Goal: Transaction & Acquisition: Book appointment/travel/reservation

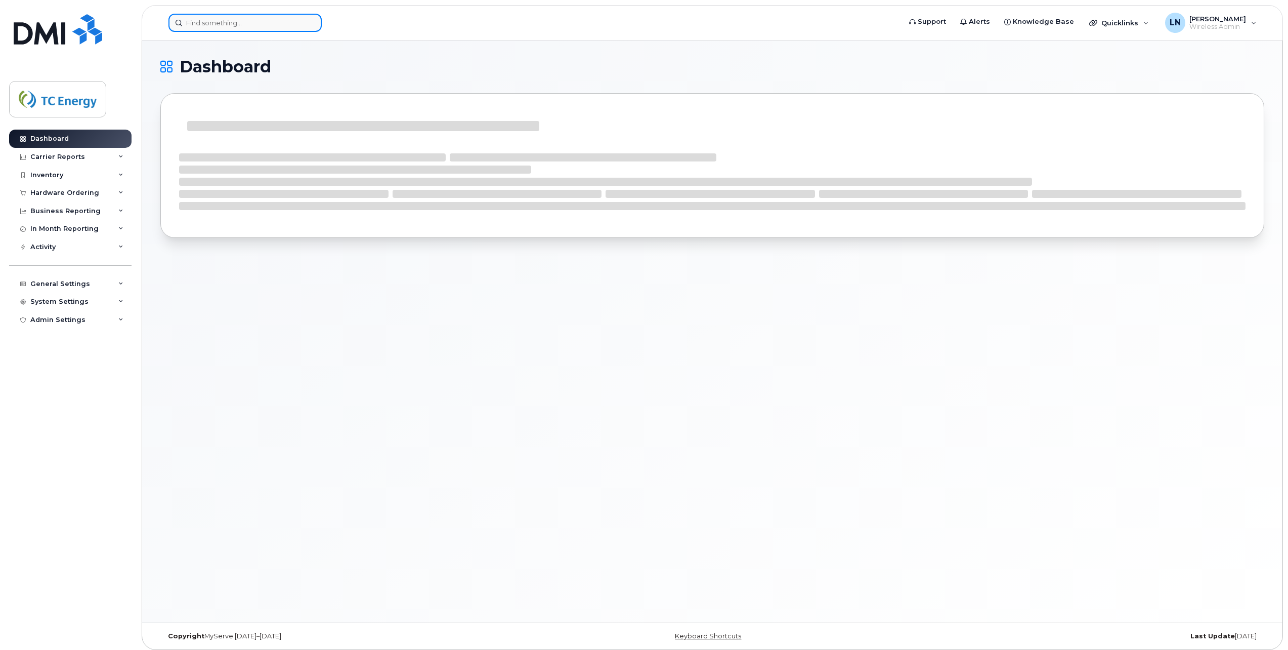
click at [259, 25] on input at bounding box center [245, 23] width 153 height 18
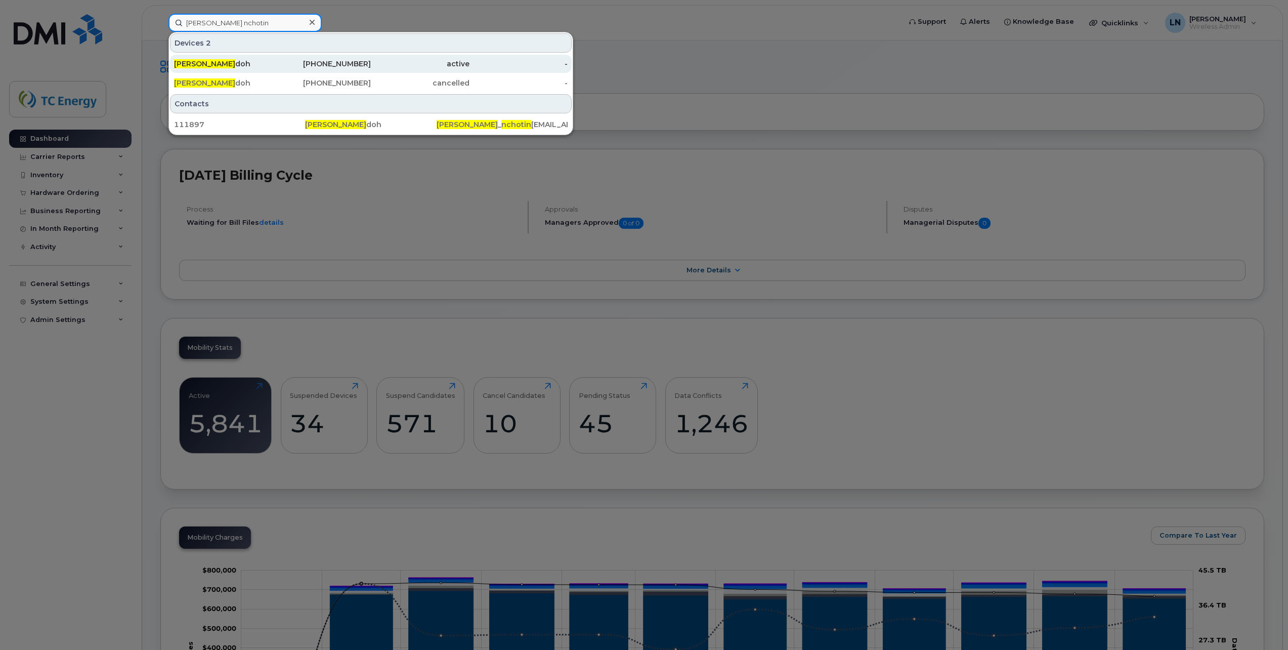
type input "[PERSON_NAME] nchotin"
click at [256, 63] on div "[PERSON_NAME] doh" at bounding box center [223, 64] width 99 height 10
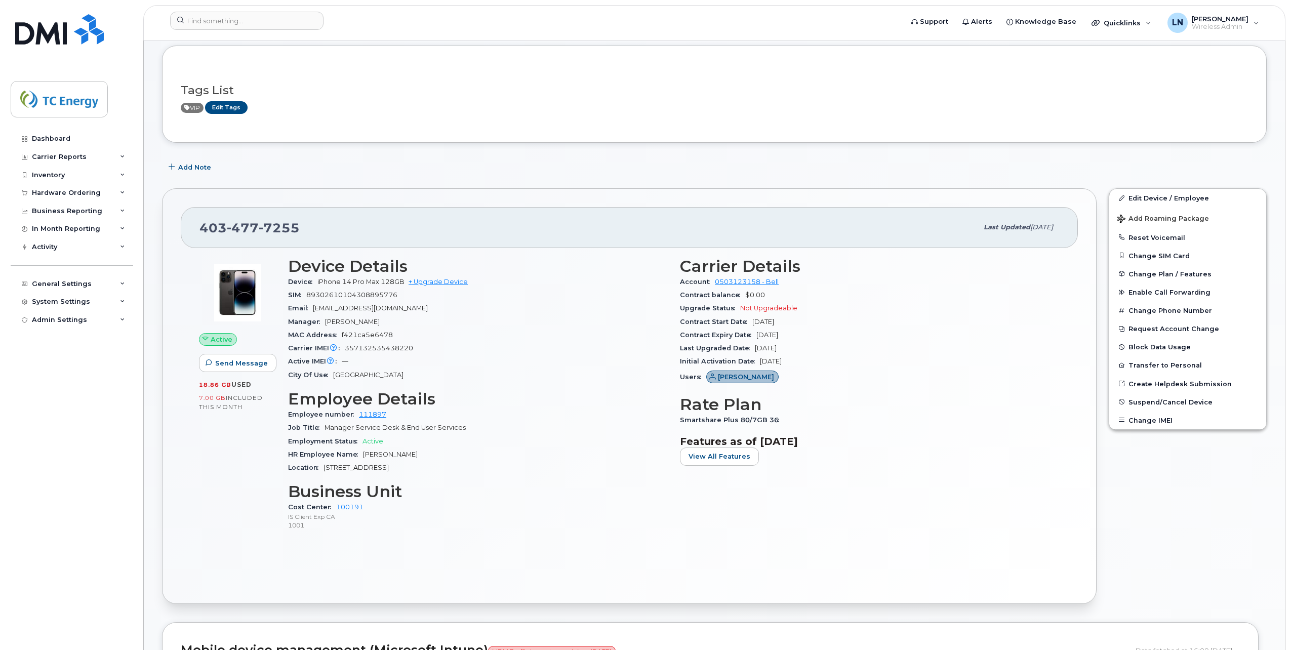
scroll to position [253, 0]
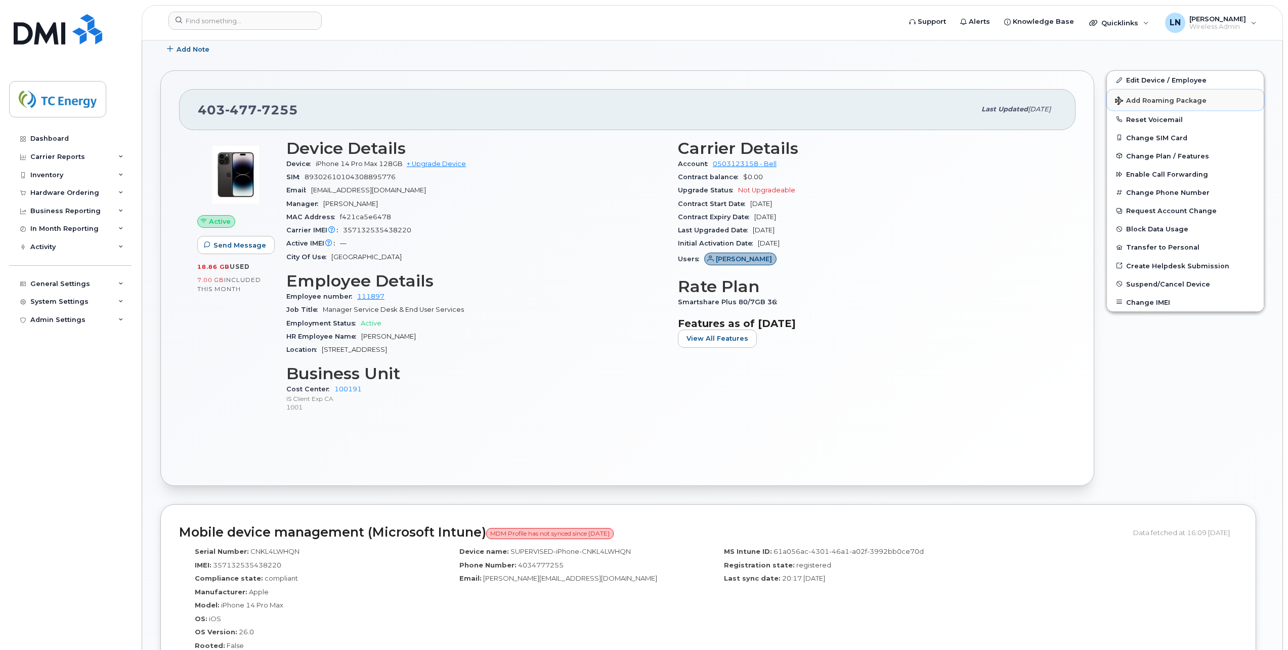
click at [1169, 100] on span "Add Roaming Package" at bounding box center [1161, 102] width 92 height 10
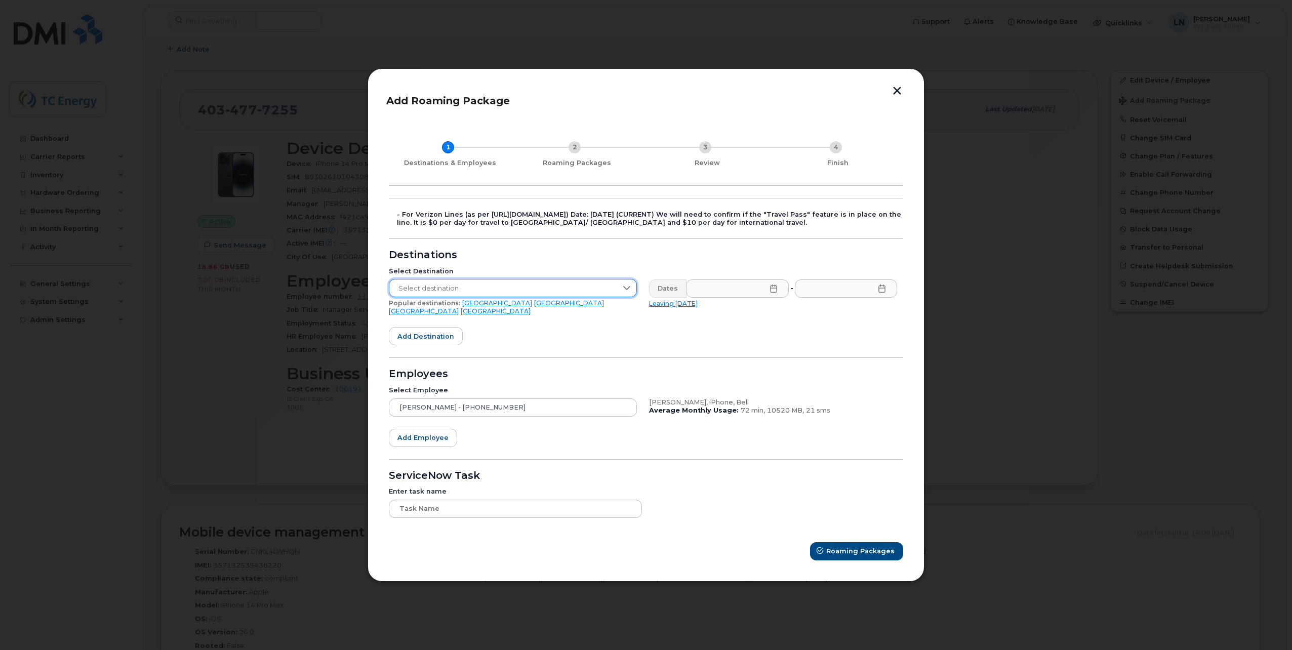
click at [495, 288] on span "Select destination" at bounding box center [503, 288] width 228 height 18
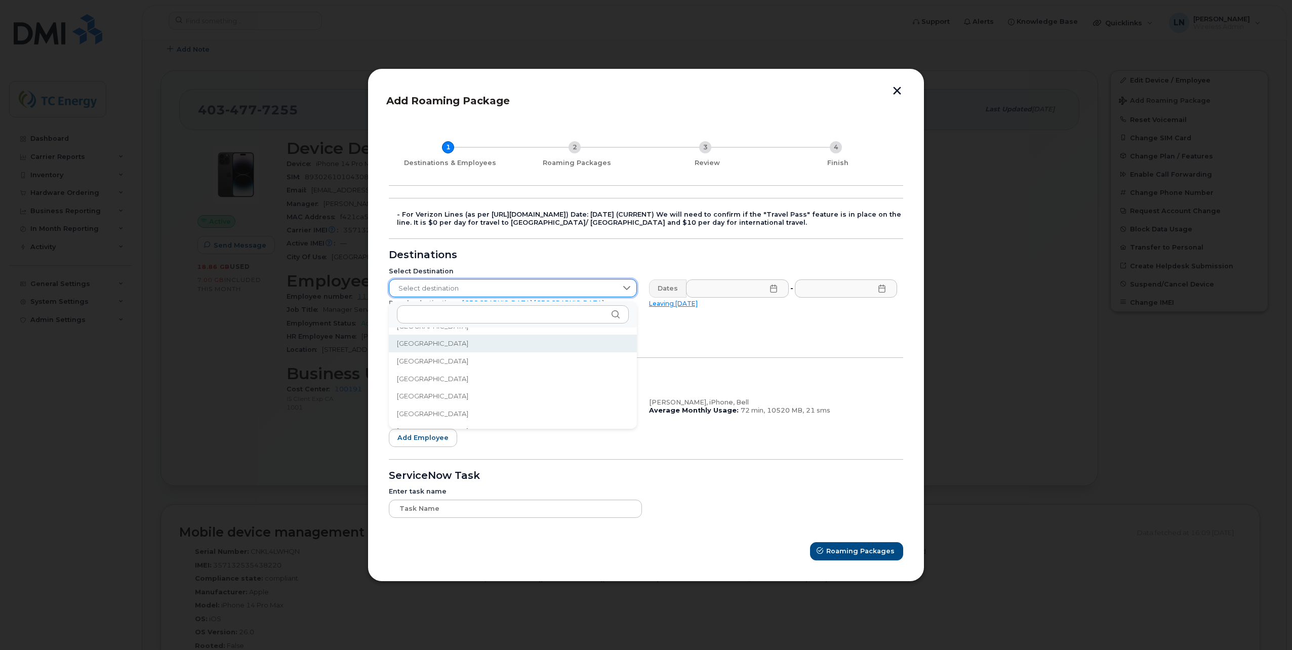
scroll to position [156, 0]
click at [437, 379] on li "Australia" at bounding box center [513, 377] width 248 height 18
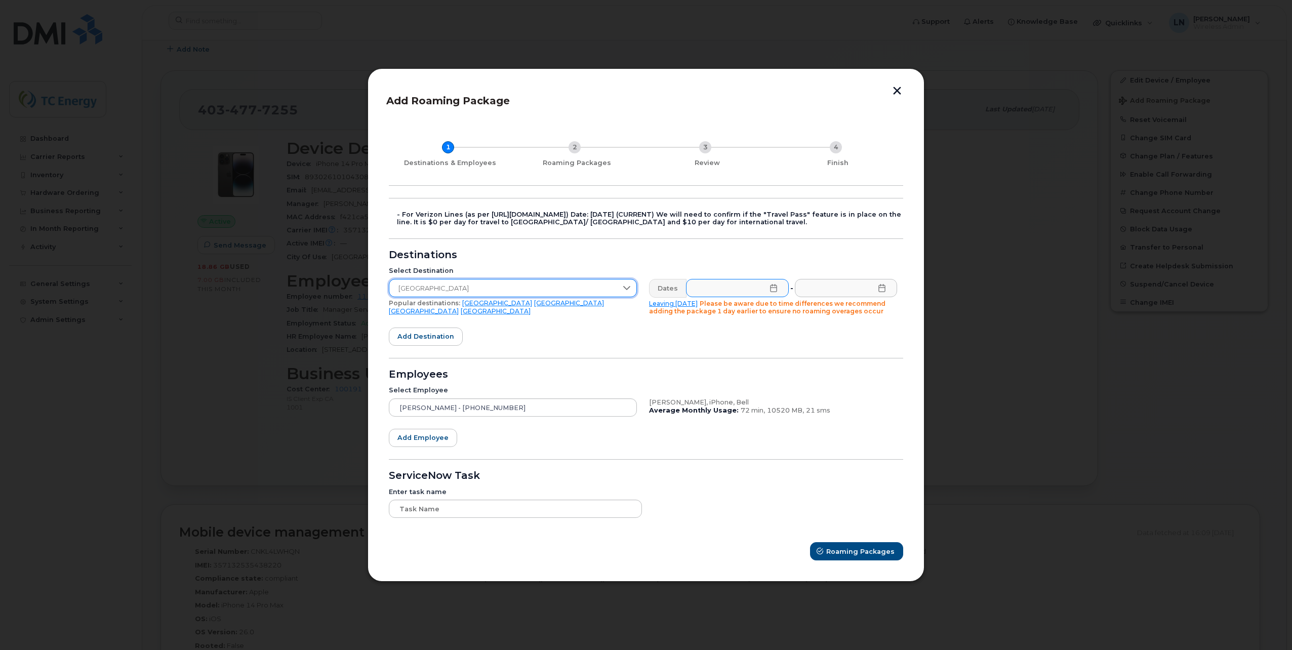
click at [776, 287] on icon at bounding box center [773, 288] width 8 height 8
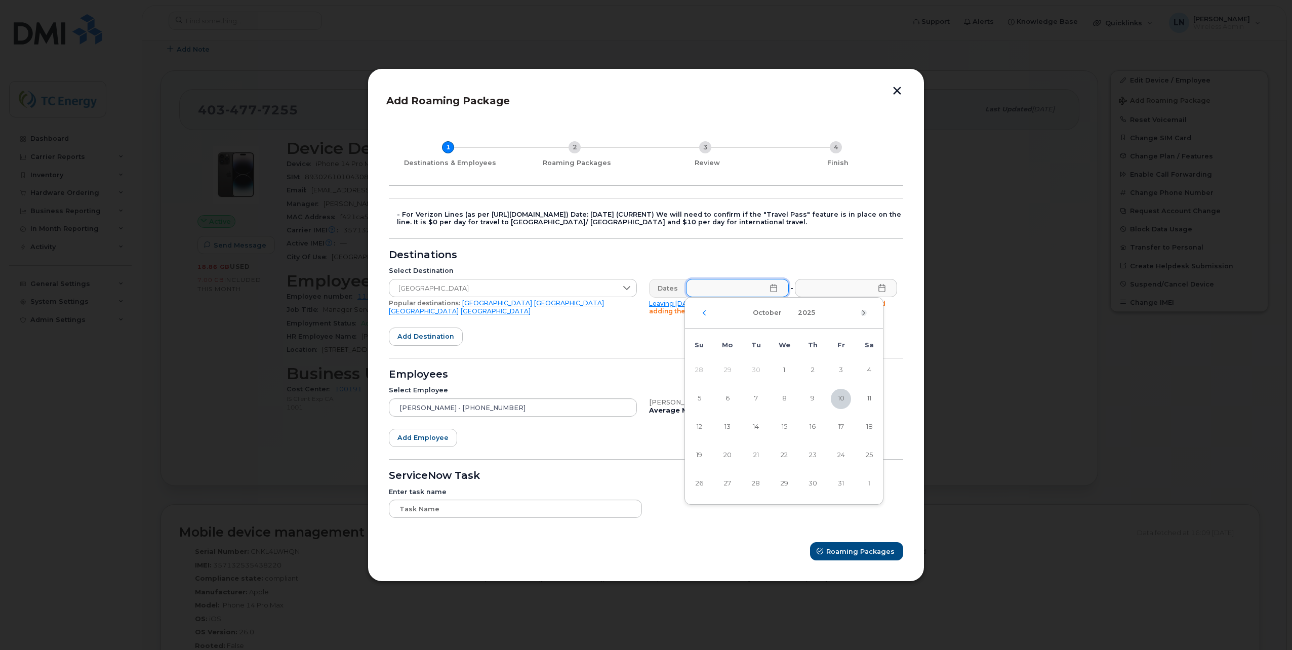
click at [864, 314] on icon "Next Month" at bounding box center [863, 313] width 6 height 8
click at [727, 427] on span "10" at bounding box center [727, 427] width 20 height 20
type input "11/10/2025"
click at [882, 289] on icon at bounding box center [882, 288] width 8 height 8
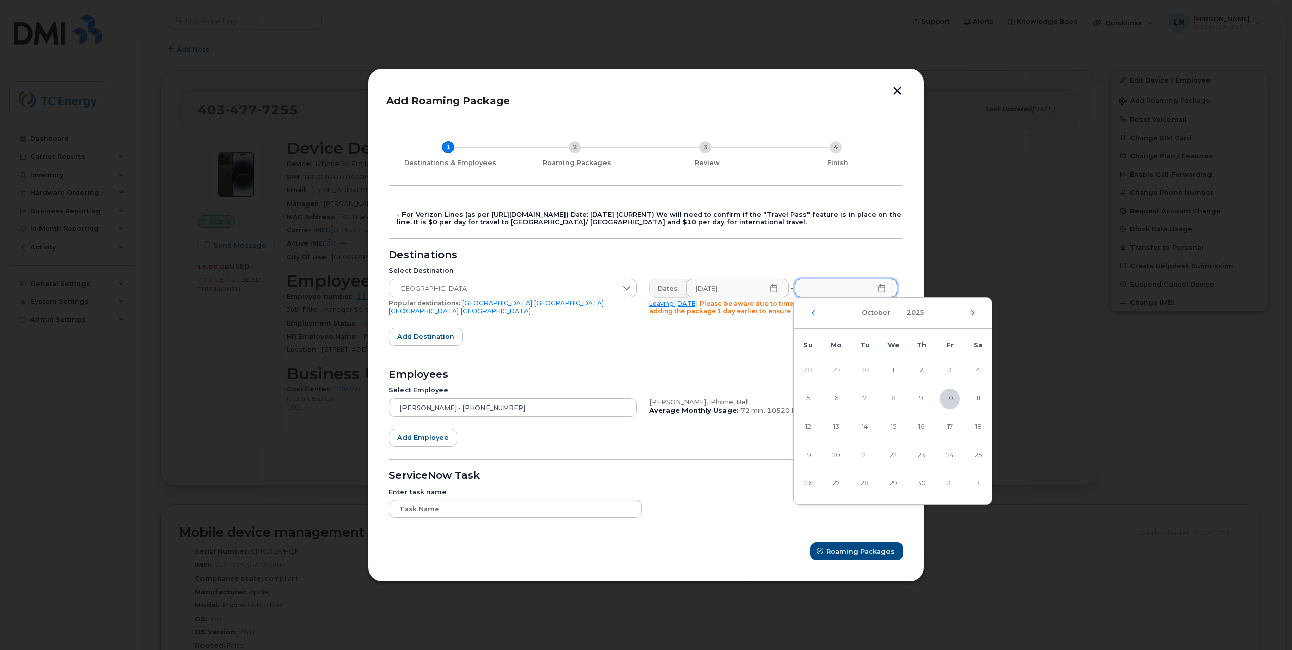
click at [971, 312] on icon "Next Month" at bounding box center [972, 313] width 6 height 8
click at [919, 427] on span "13" at bounding box center [921, 427] width 20 height 20
type input "11/13/2025"
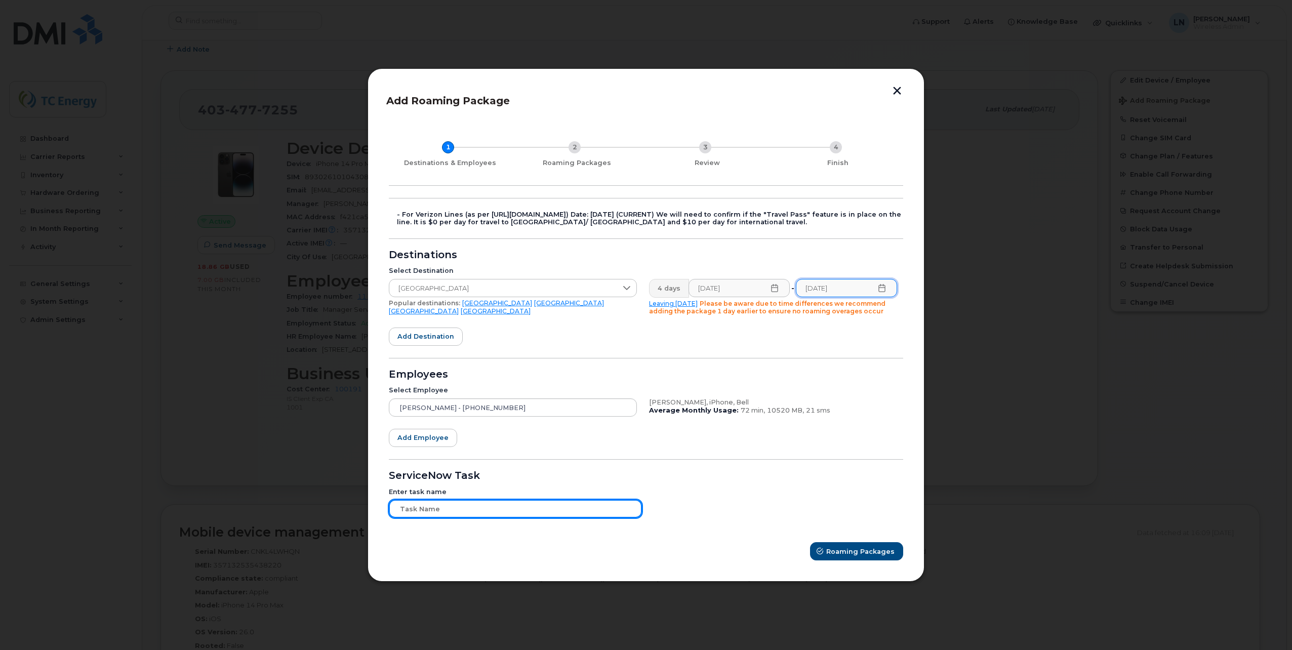
click at [446, 516] on input "text" at bounding box center [515, 508] width 253 height 18
type input "test"
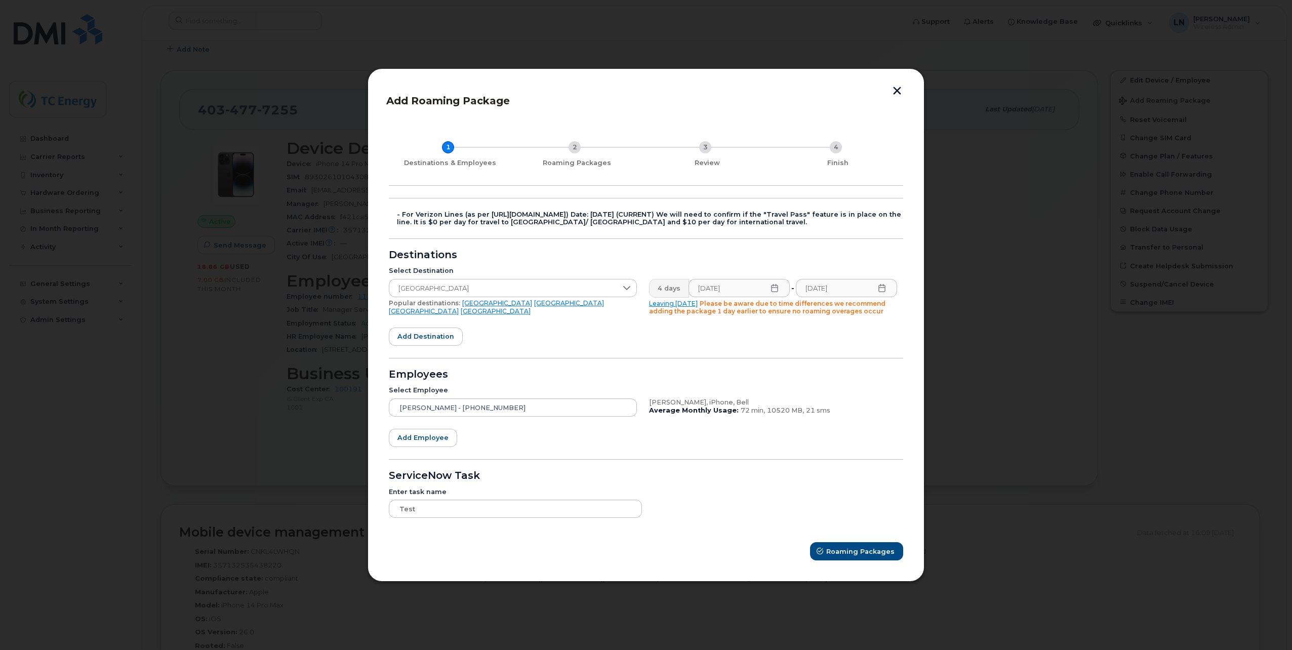
click at [746, 480] on form "- For Verizon Lines (as per https://simplexhelpdesk.freshdesk.com/a/tickets/105…" at bounding box center [646, 379] width 514 height 363
click at [855, 558] on button "Roaming Packages" at bounding box center [857, 551] width 92 height 18
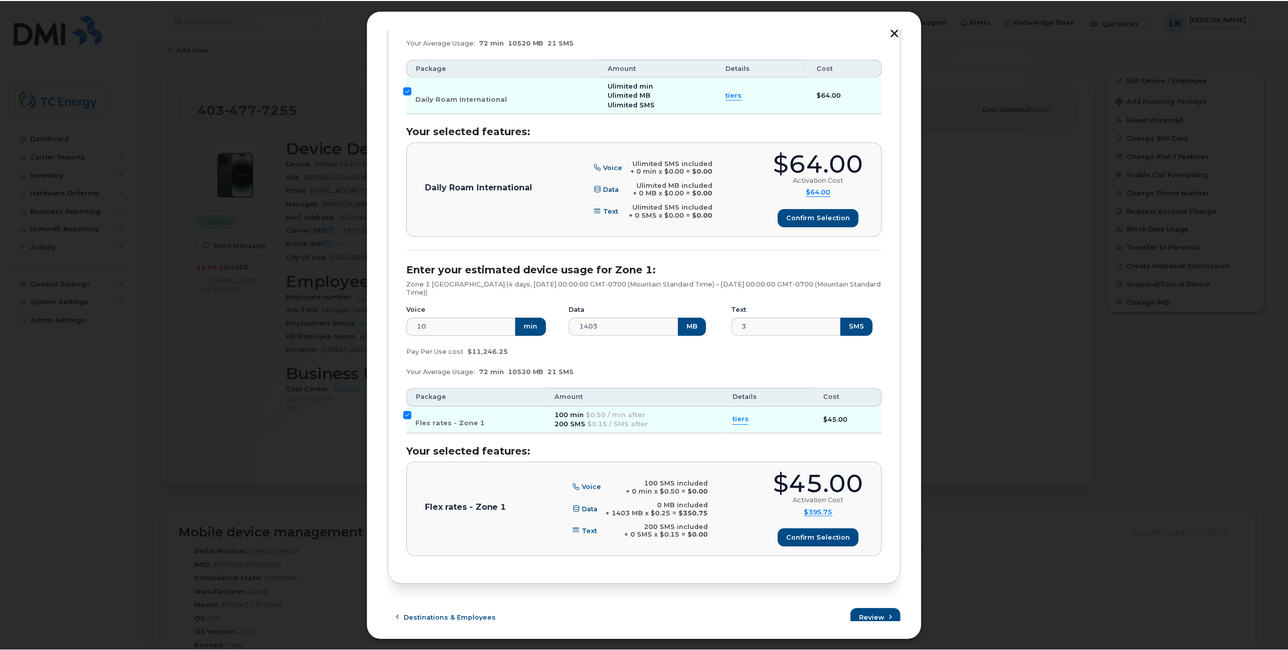
scroll to position [152, 0]
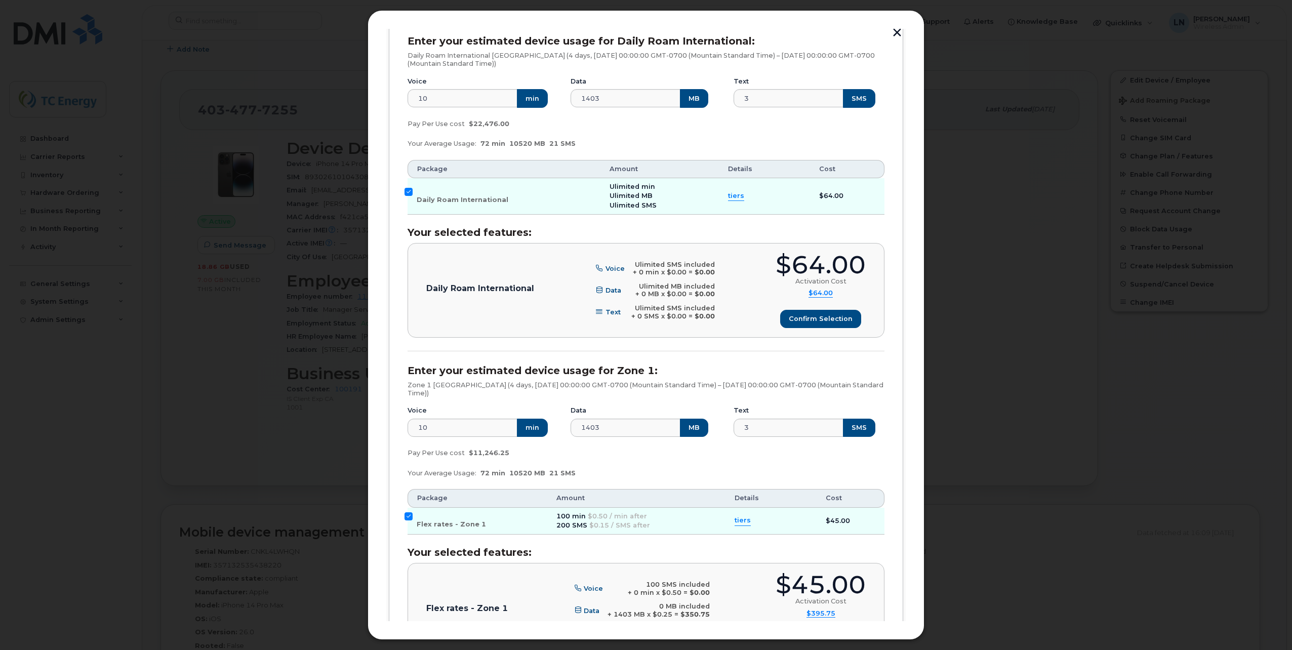
click at [894, 32] on button "button" at bounding box center [896, 33] width 15 height 11
